Goal: Information Seeking & Learning: Learn about a topic

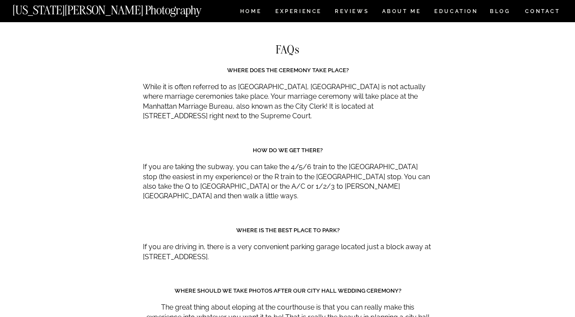
scroll to position [3755, 0]
drag, startPoint x: 330, startPoint y: 58, endPoint x: 420, endPoint y: 60, distance: 90.0
click at [420, 82] on p "While it is often referred to as city hall, city hall is not actually where mar…" at bounding box center [288, 101] width 290 height 39
copy p "Manhattan Marriage Bureau,"
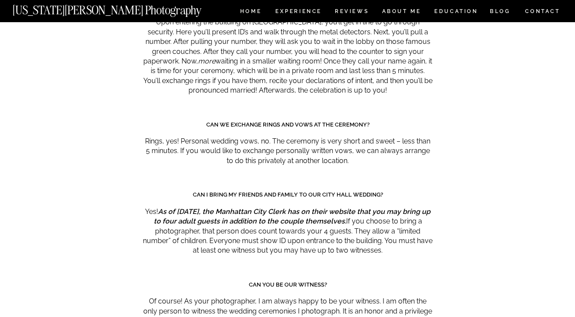
scroll to position [4224, 0]
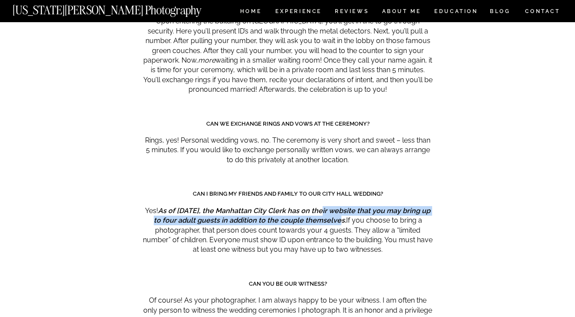
click at [322, 206] on em "As of January 1, 2025, the Manhattan City Clerk has on their website that you m…" at bounding box center [292, 215] width 277 height 18
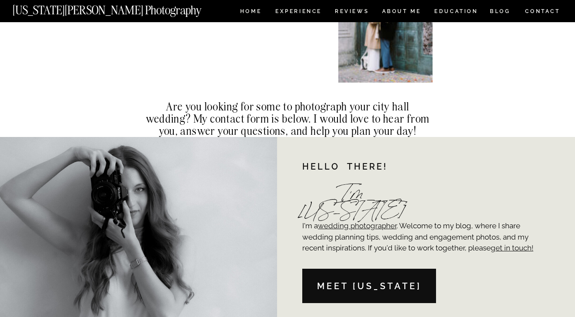
scroll to position [5925, 0]
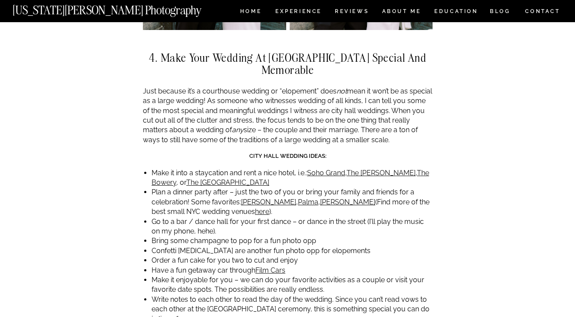
scroll to position [2191, 0]
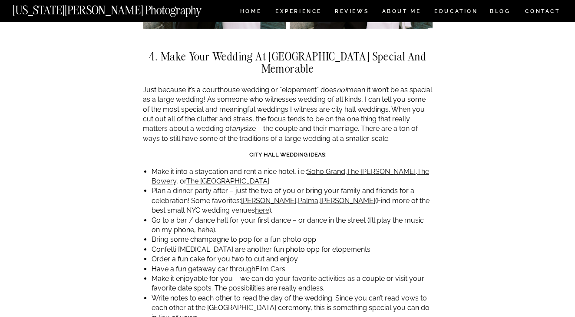
click at [255, 206] on link "here" at bounding box center [262, 210] width 14 height 8
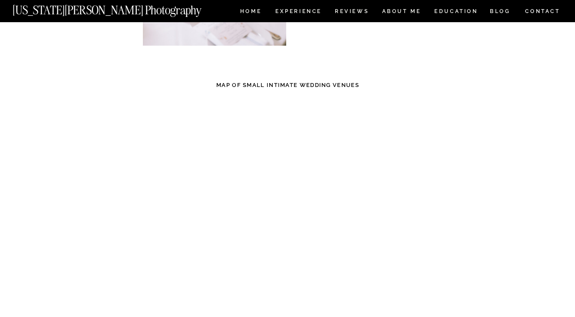
scroll to position [2745, 0]
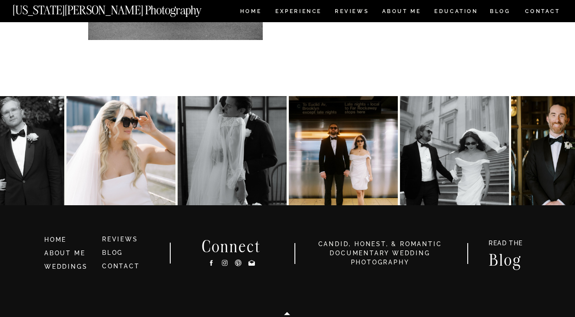
scroll to position [3835, 0]
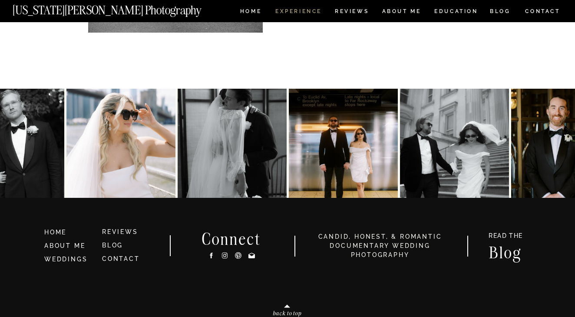
click at [306, 13] on nav "Experience" at bounding box center [299, 12] width 46 height 7
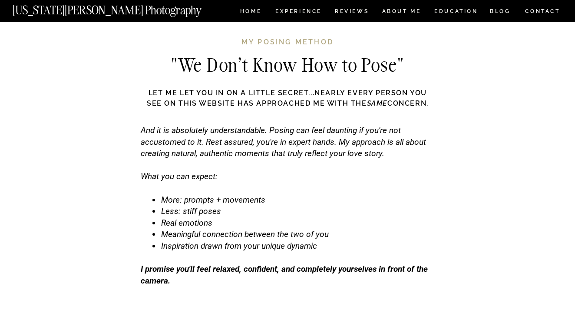
scroll to position [2674, 0]
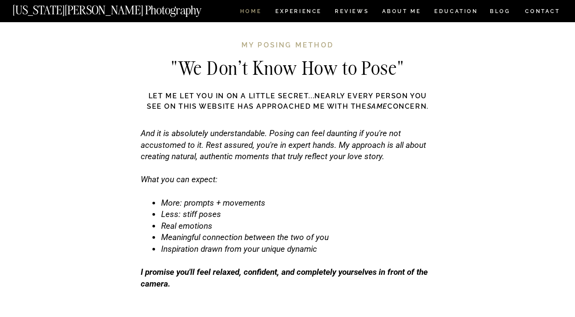
click at [252, 16] on nav "HOME" at bounding box center [251, 12] width 25 height 7
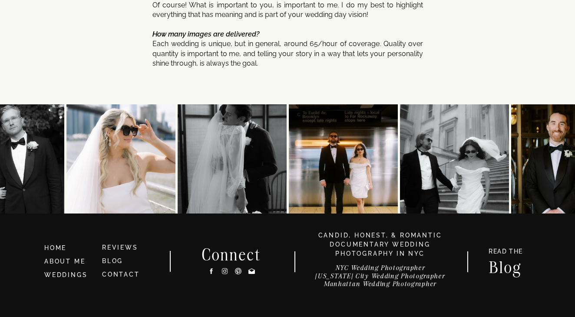
scroll to position [4651, 0]
click at [71, 278] on link "WEDDINGS" at bounding box center [65, 274] width 43 height 7
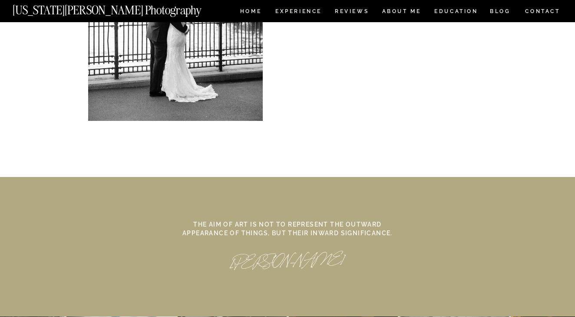
scroll to position [3829, 0]
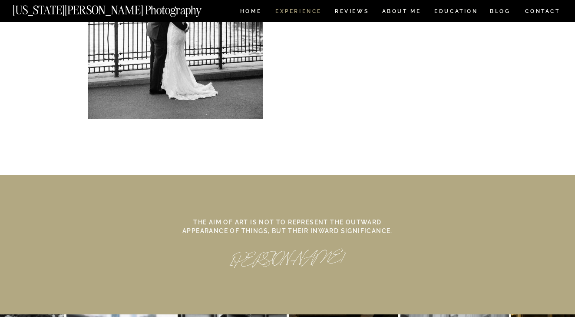
click at [300, 9] on nav "Experience" at bounding box center [299, 12] width 46 height 7
click at [352, 13] on nav "REVIEWS" at bounding box center [351, 12] width 33 height 7
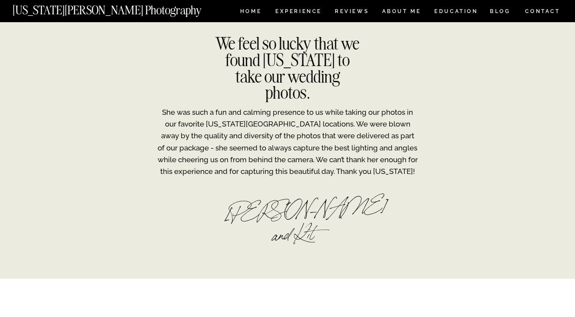
scroll to position [1931, 0]
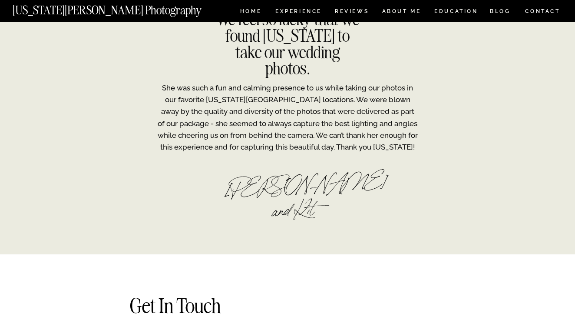
click at [412, 13] on nav "ABOUT ME" at bounding box center [402, 12] width 40 height 7
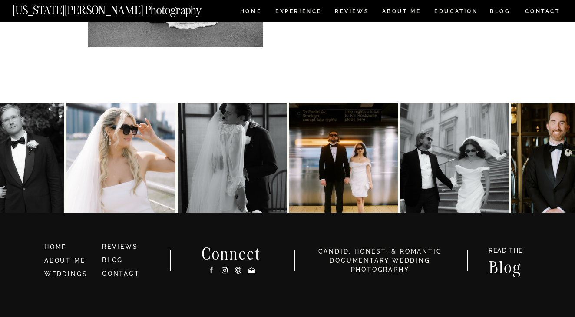
scroll to position [1880, 0]
click at [328, 160] on img at bounding box center [343, 157] width 109 height 109
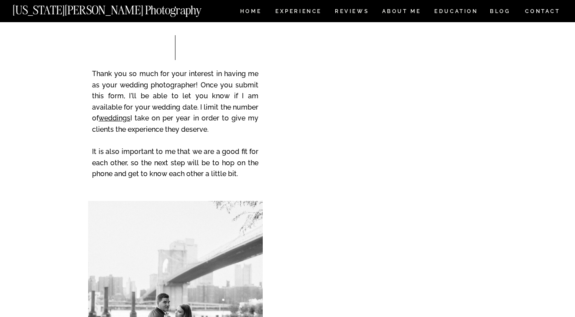
scroll to position [1419, 0]
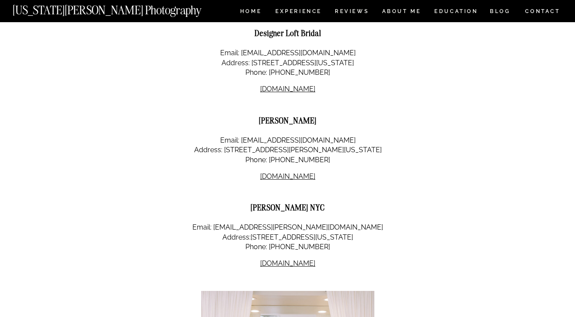
scroll to position [1963, 0]
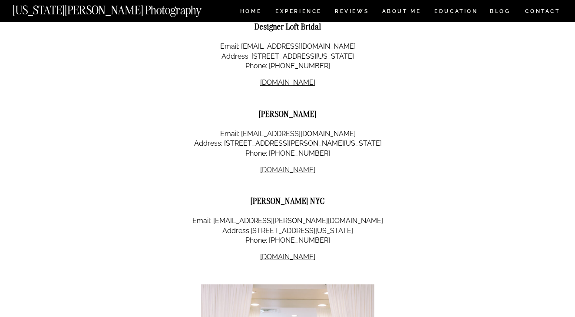
click at [303, 166] on link "[DOMAIN_NAME]" at bounding box center [287, 170] width 55 height 8
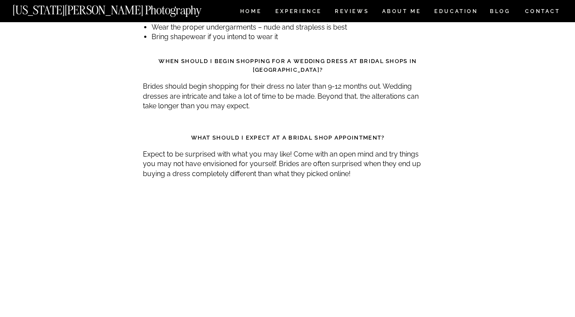
scroll to position [3038, 0]
